Goal: Transaction & Acquisition: Purchase product/service

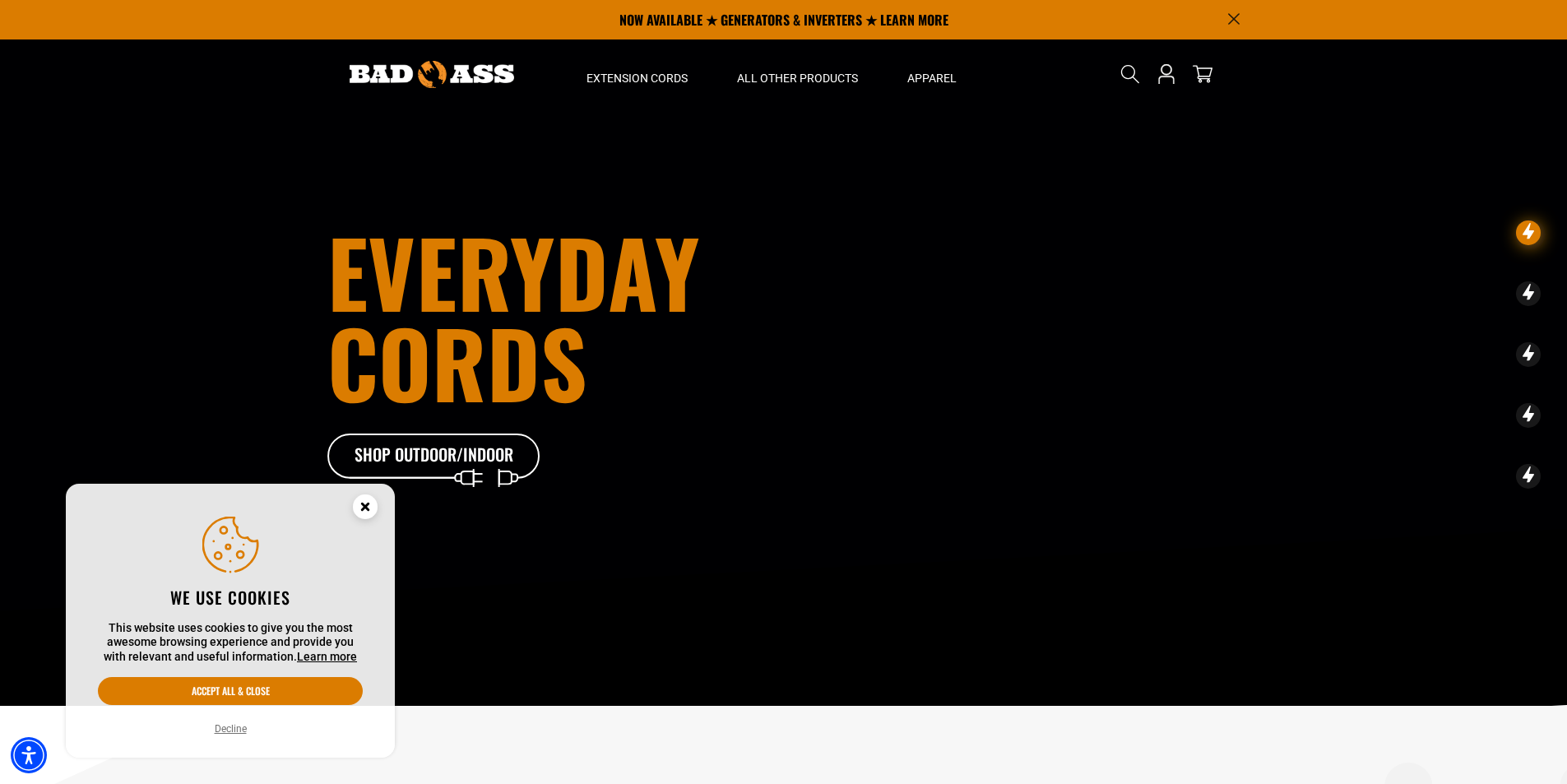
click at [370, 502] on circle "Cookie Consent" at bounding box center [365, 506] width 24 height 24
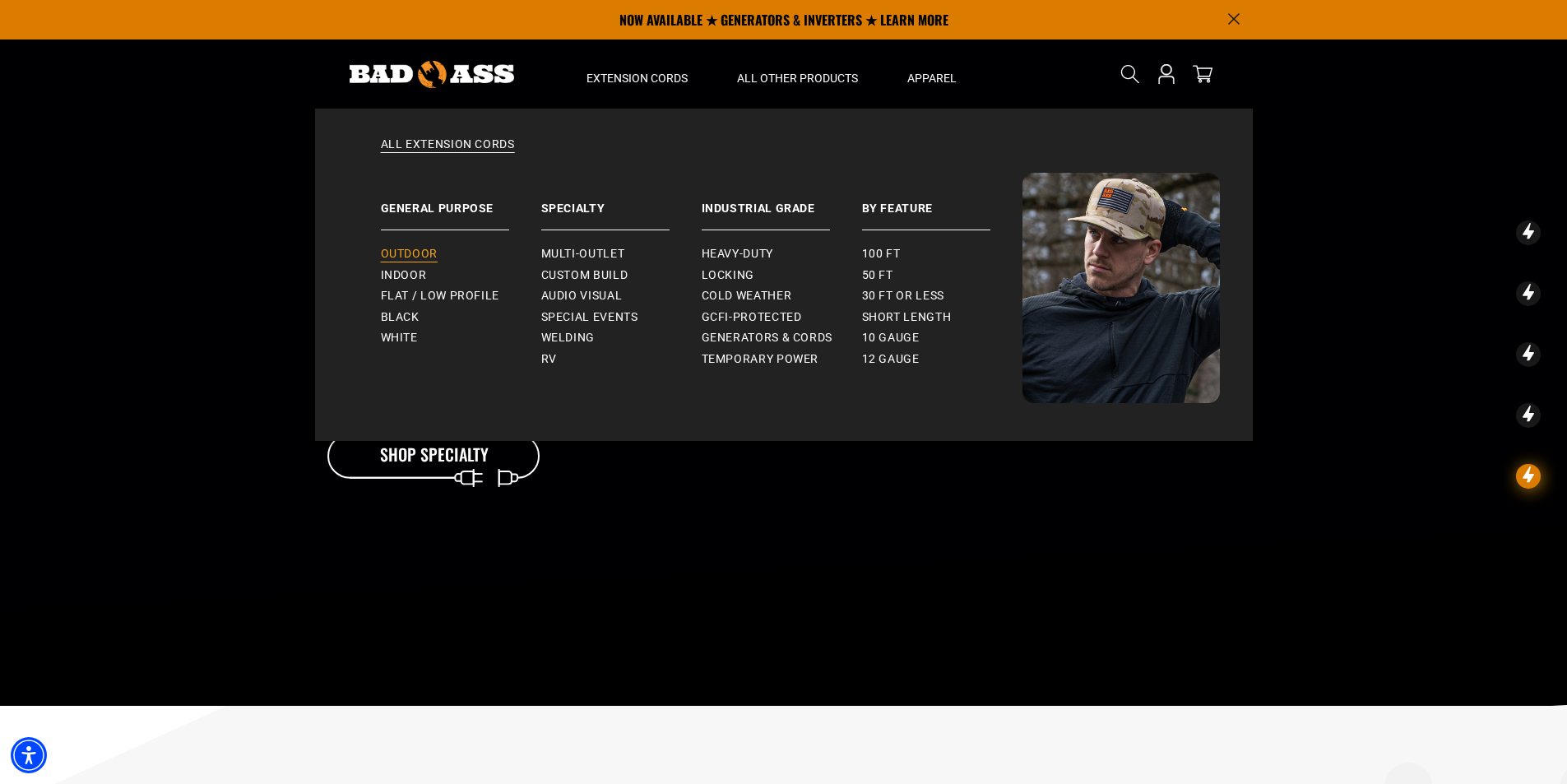
click at [429, 249] on span "Outdoor" at bounding box center [408, 254] width 56 height 15
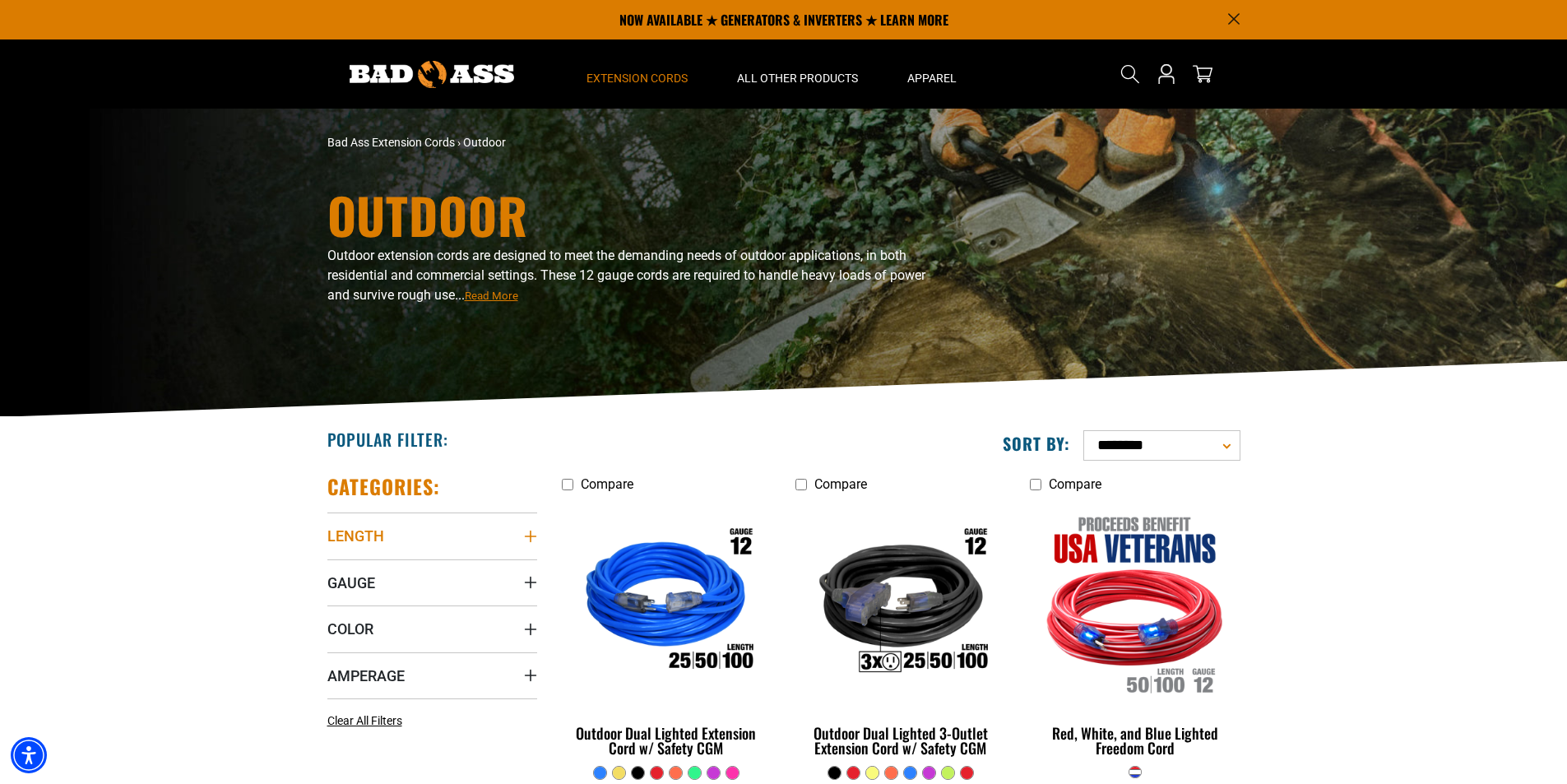
click at [488, 529] on summary "Length" at bounding box center [432, 535] width 210 height 46
